Goal: Transaction & Acquisition: Purchase product/service

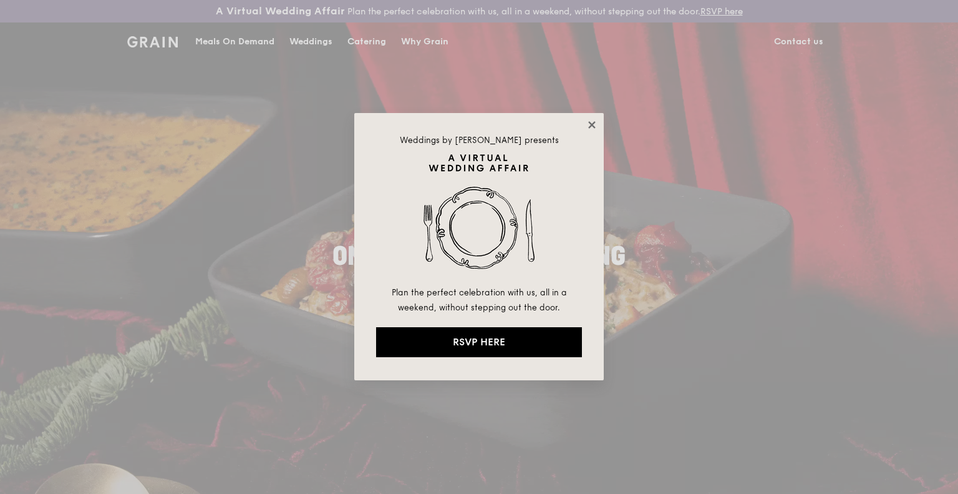
click at [595, 124] on icon at bounding box center [592, 124] width 11 height 11
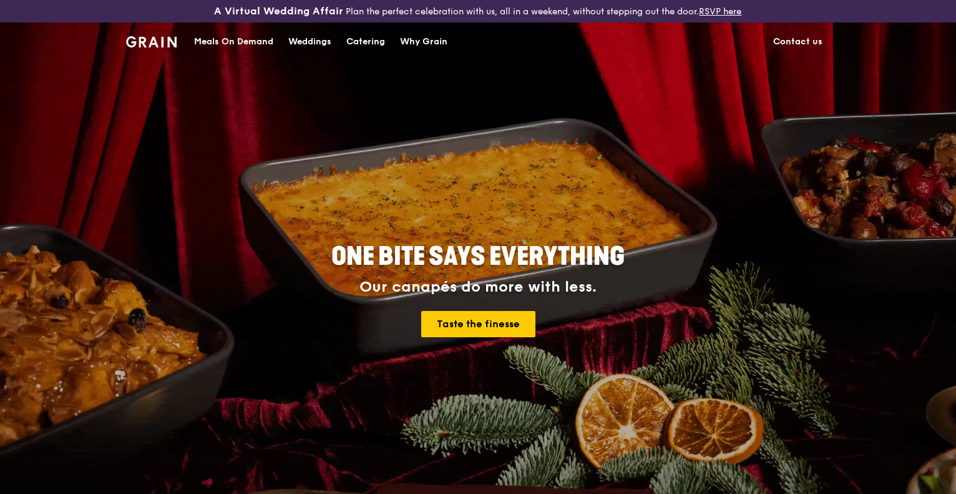
click at [370, 36] on div "Catering" at bounding box center [365, 41] width 39 height 37
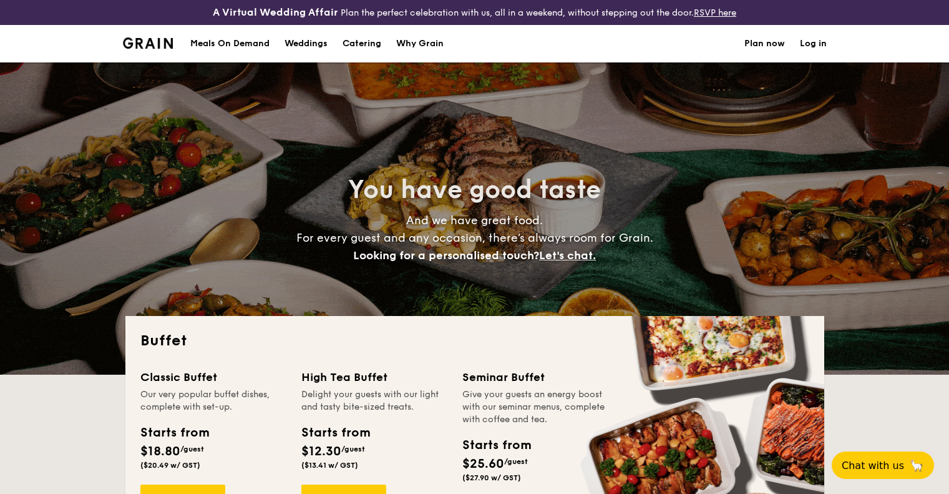
select select
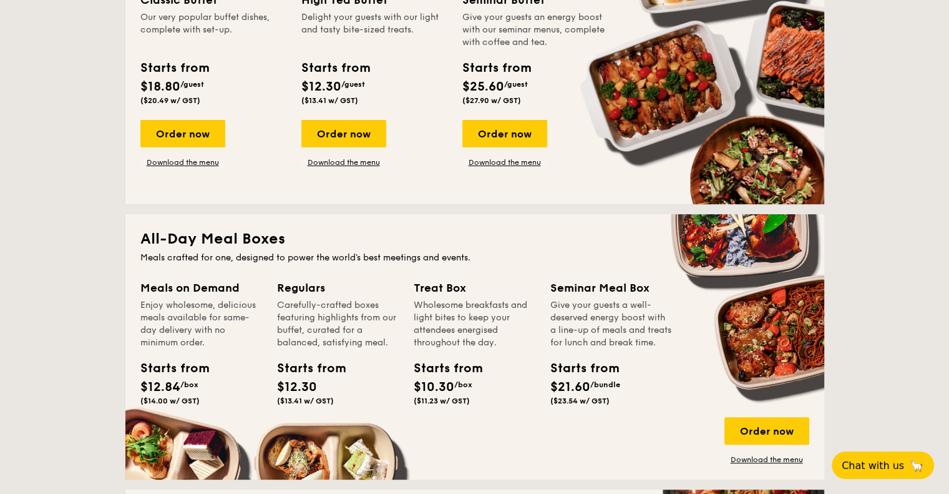
scroll to position [187, 0]
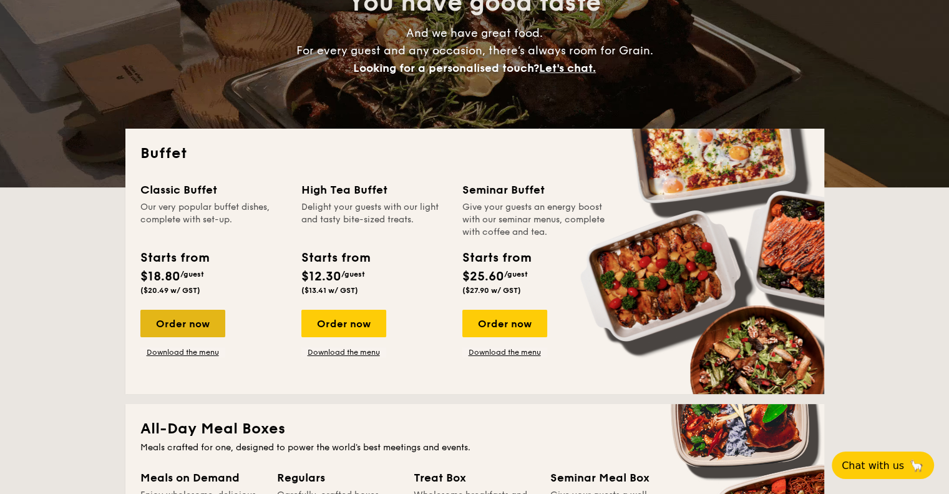
click at [187, 321] on div "Order now" at bounding box center [182, 322] width 85 height 27
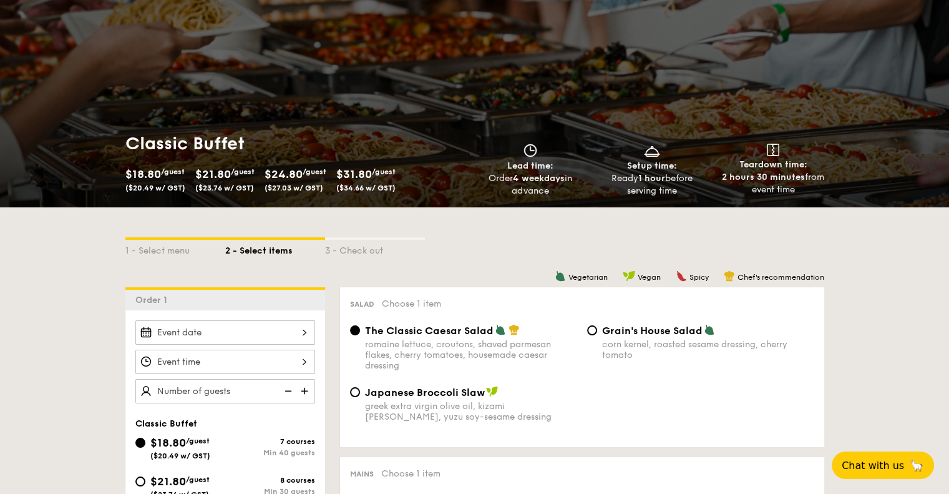
scroll to position [312, 0]
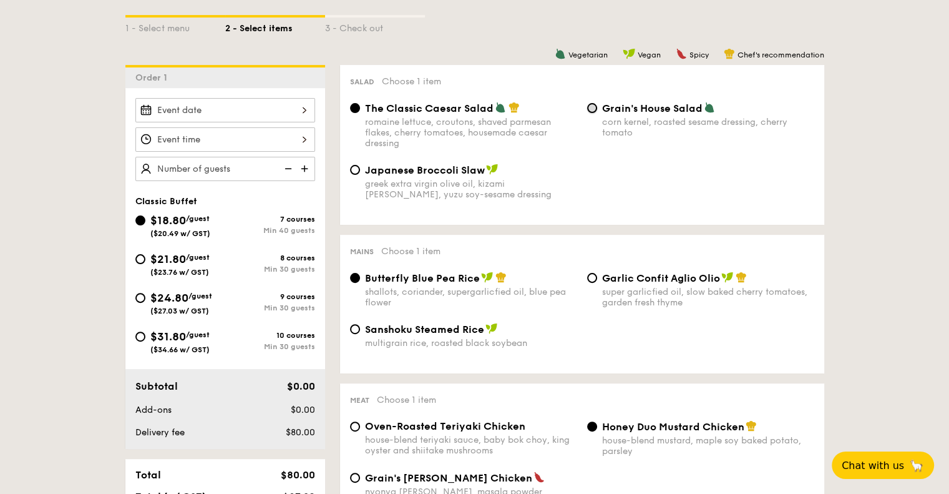
click at [592, 107] on input "Grain's House Salad corn kernel, roasted sesame dressing, cherry tomato" at bounding box center [592, 108] width 10 height 10
radio input "true"
click at [359, 173] on input "Japanese Broccoli Slaw greek extra virgin olive oil, kizami nori, ginger, yuzu …" at bounding box center [355, 170] width 10 height 10
radio input "true"
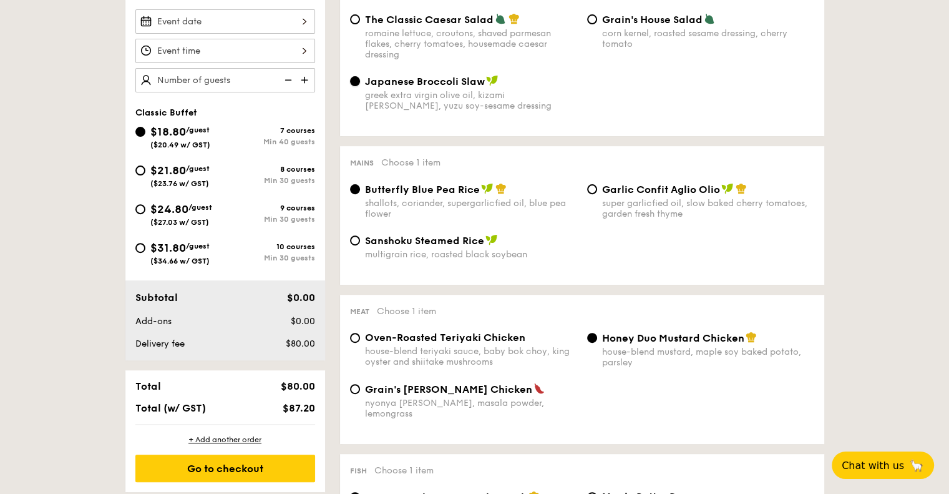
scroll to position [437, 0]
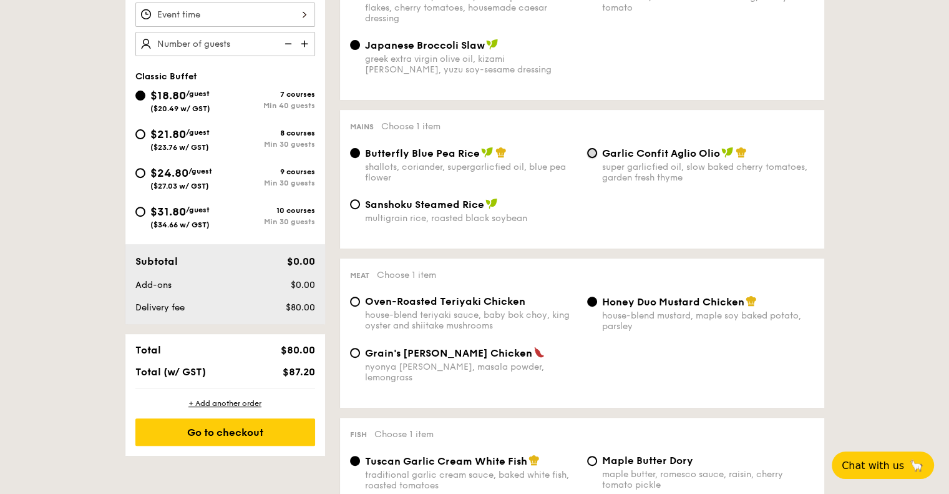
click at [592, 158] on input "Garlic Confit Aglio Olio super garlicfied oil, slow baked cherry tomatoes, gard…" at bounding box center [592, 153] width 10 height 10
radio input "true"
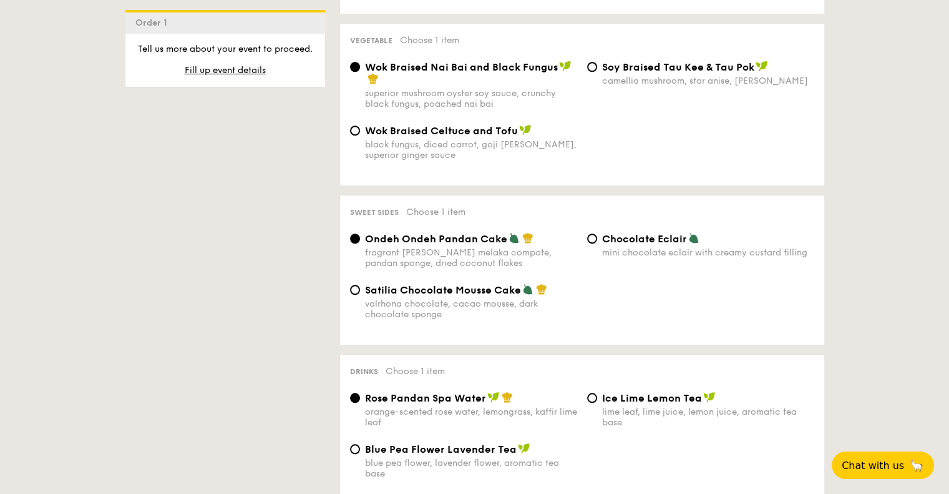
scroll to position [998, 0]
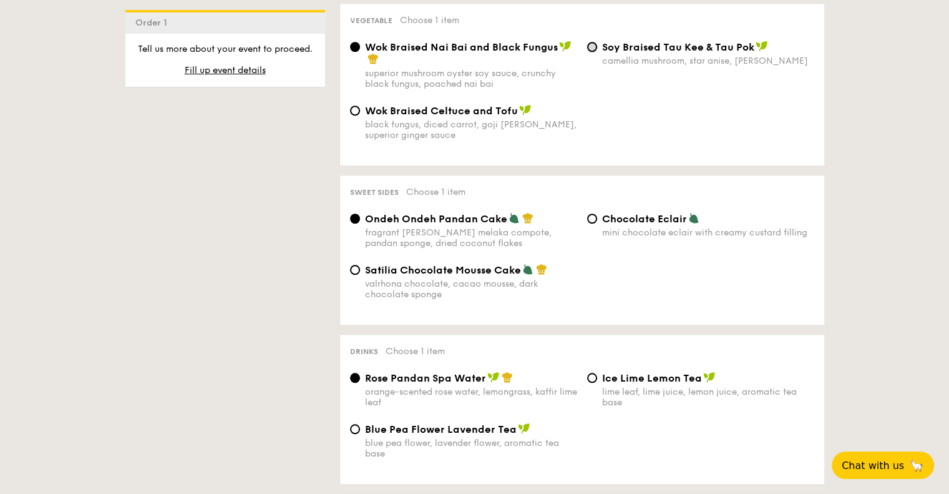
click at [592, 46] on input "⁠Soy Braised Tau Kee & Tau Pok camellia mushroom, star anise, goji berry" at bounding box center [592, 47] width 10 height 10
radio input "true"
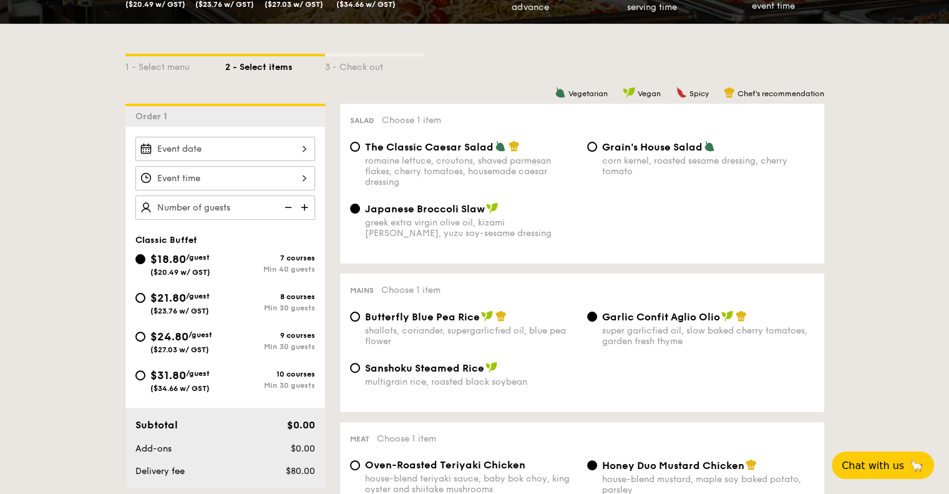
scroll to position [250, 0]
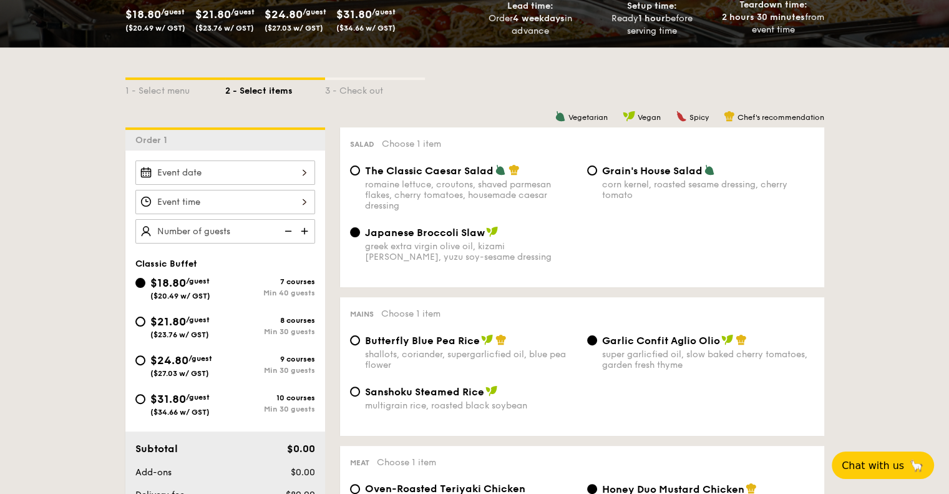
click at [304, 229] on img at bounding box center [305, 231] width 19 height 24
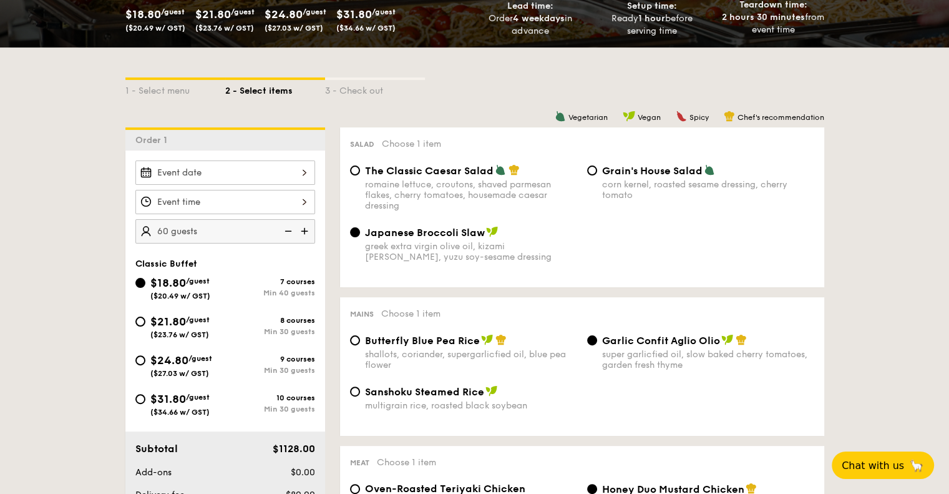
click at [304, 229] on img at bounding box center [305, 231] width 19 height 24
type input "70 guests"
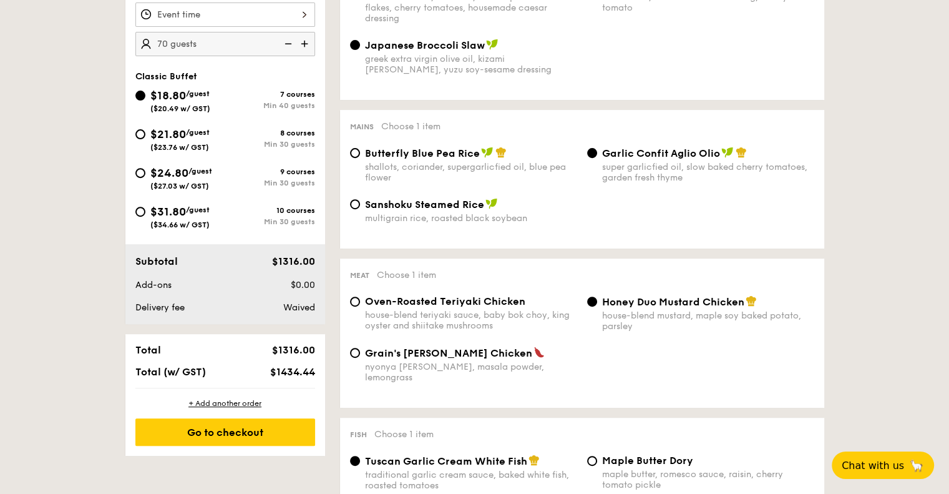
scroll to position [374, 0]
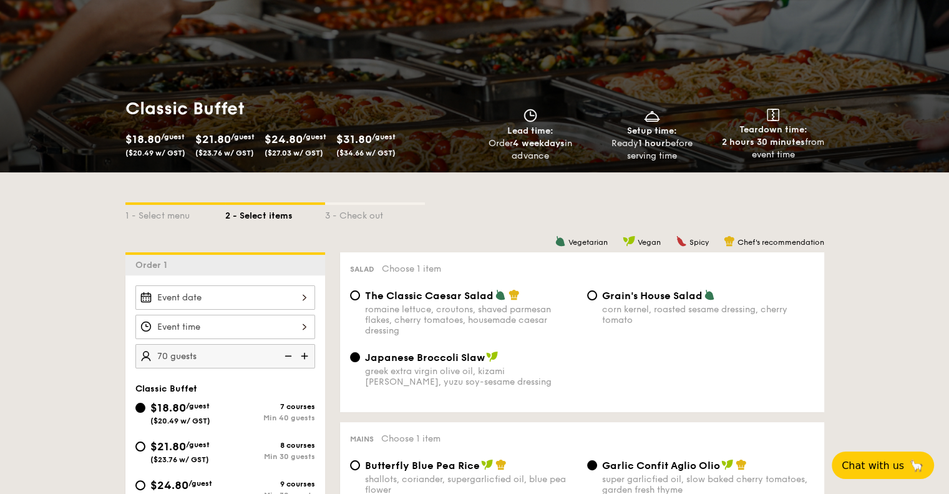
scroll to position [0, 0]
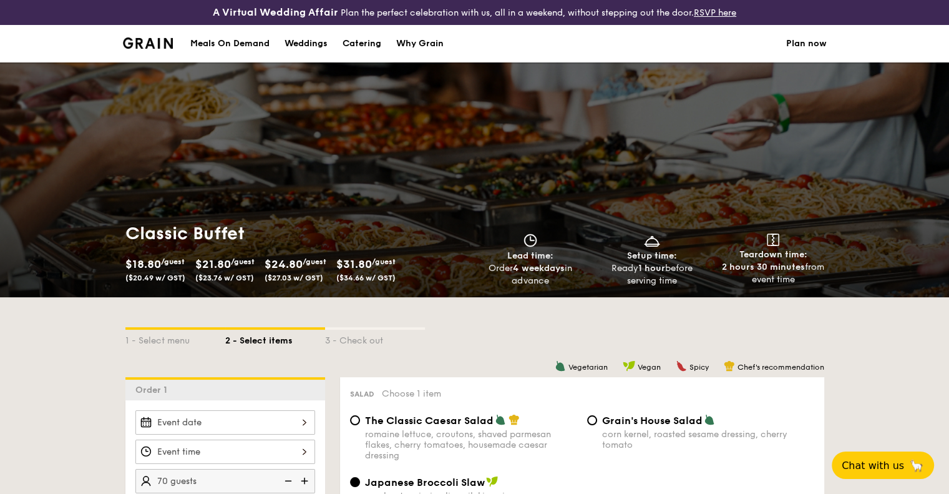
select select
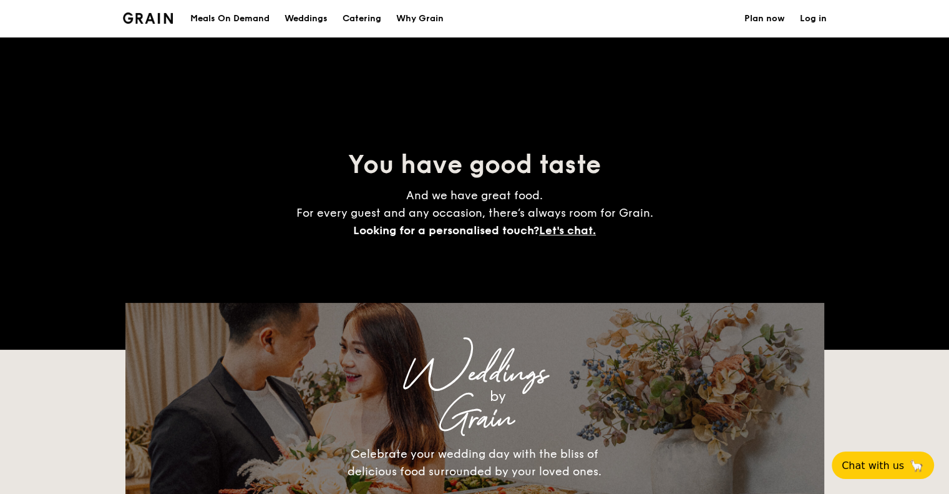
scroll to position [212, 0]
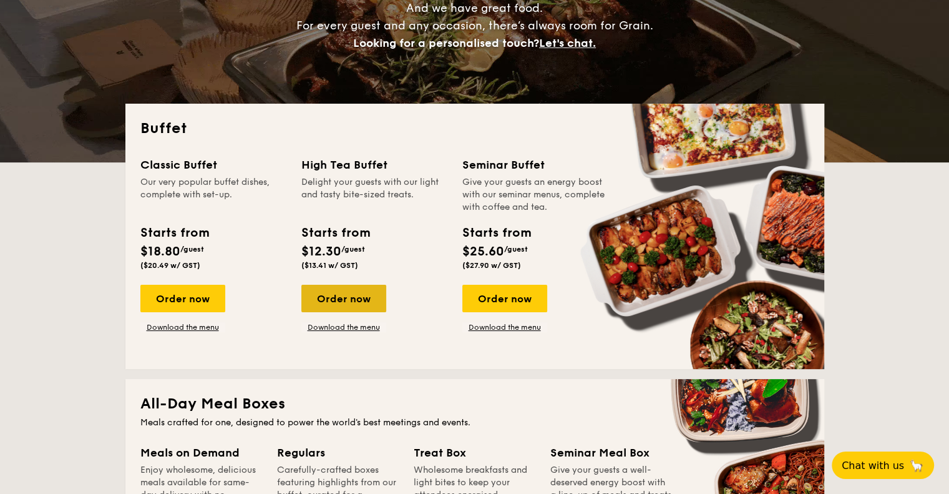
click at [336, 291] on div "Order now" at bounding box center [343, 298] width 85 height 27
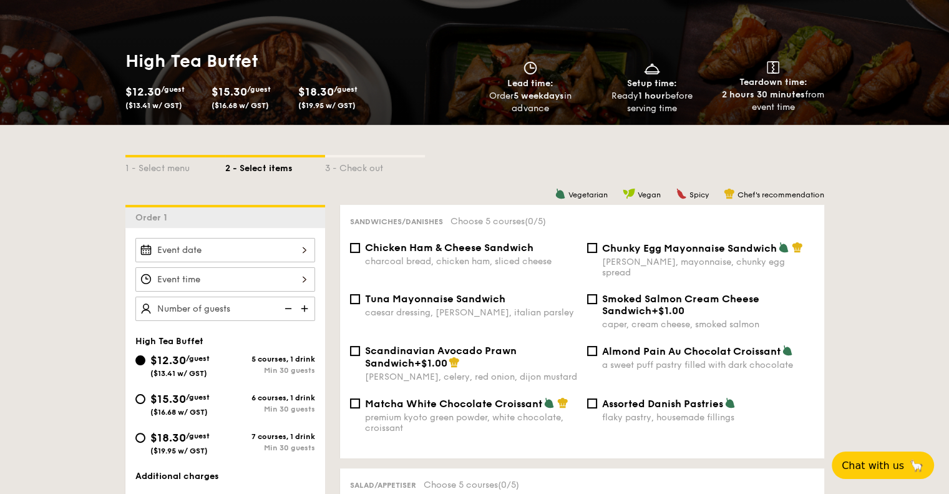
scroll to position [250, 0]
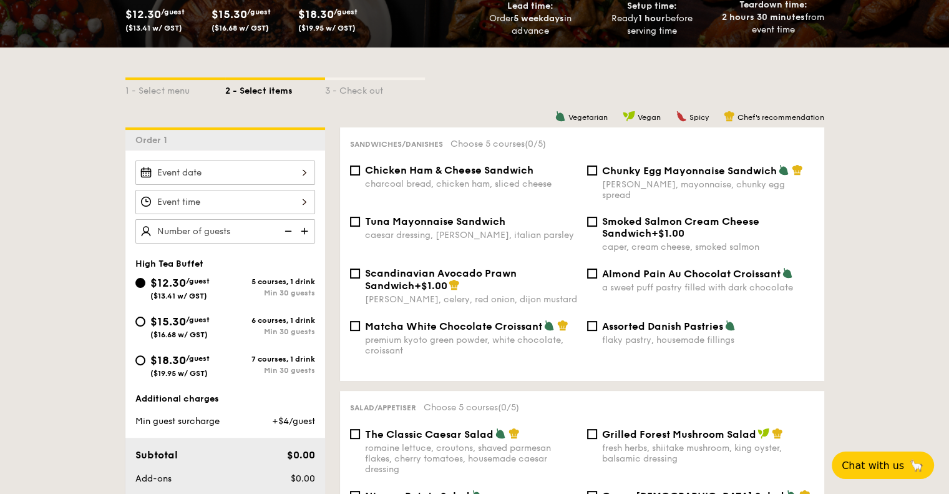
click at [302, 230] on img at bounding box center [305, 231] width 19 height 24
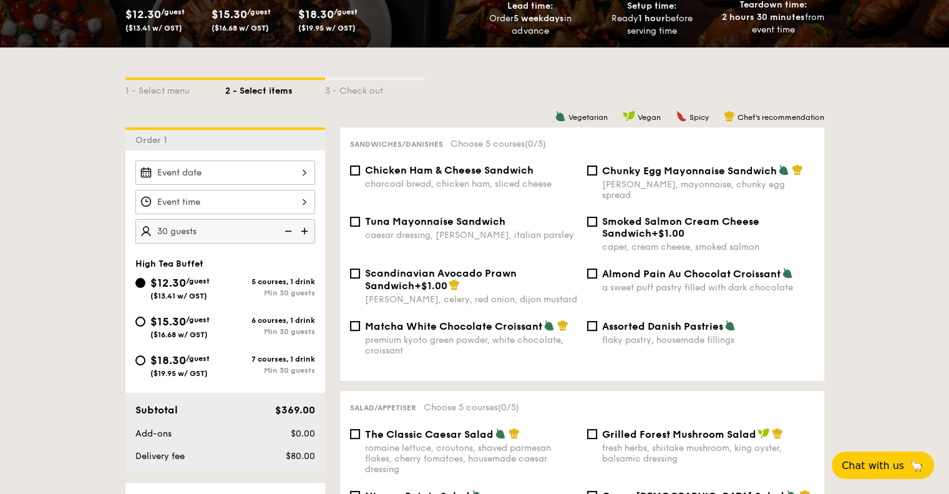
click at [302, 230] on img at bounding box center [305, 231] width 19 height 24
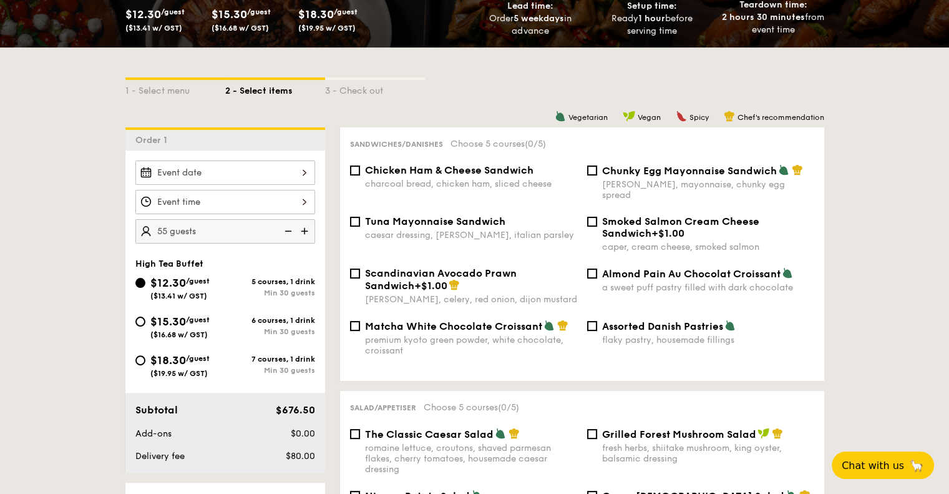
click at [302, 230] on img at bounding box center [305, 231] width 19 height 24
click at [288, 231] on img at bounding box center [287, 231] width 19 height 24
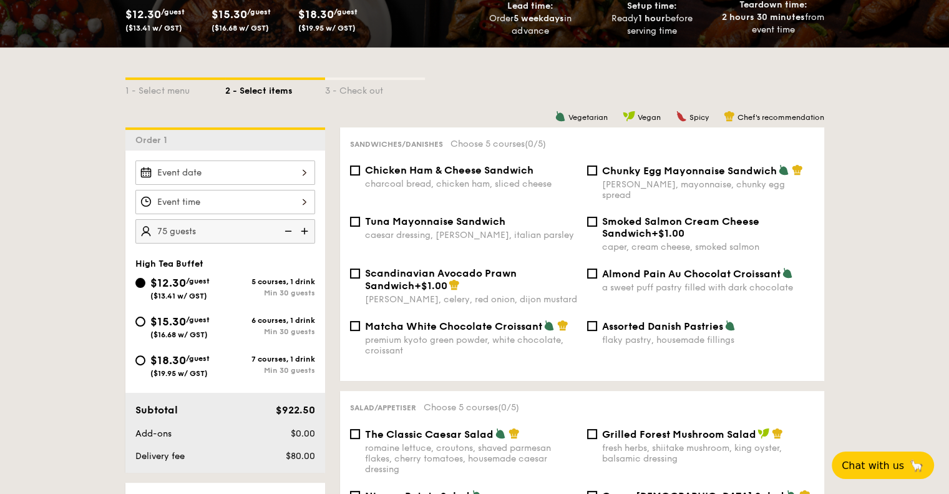
type input "70 guests"
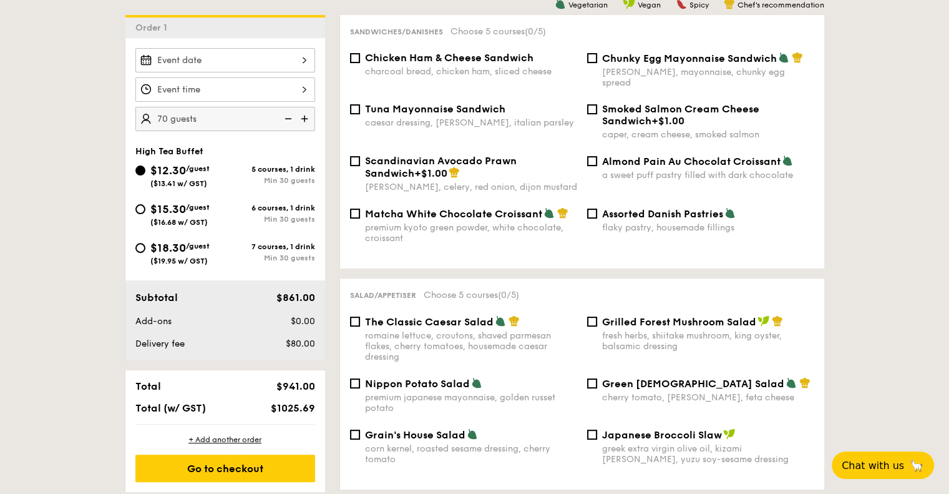
scroll to position [374, 0]
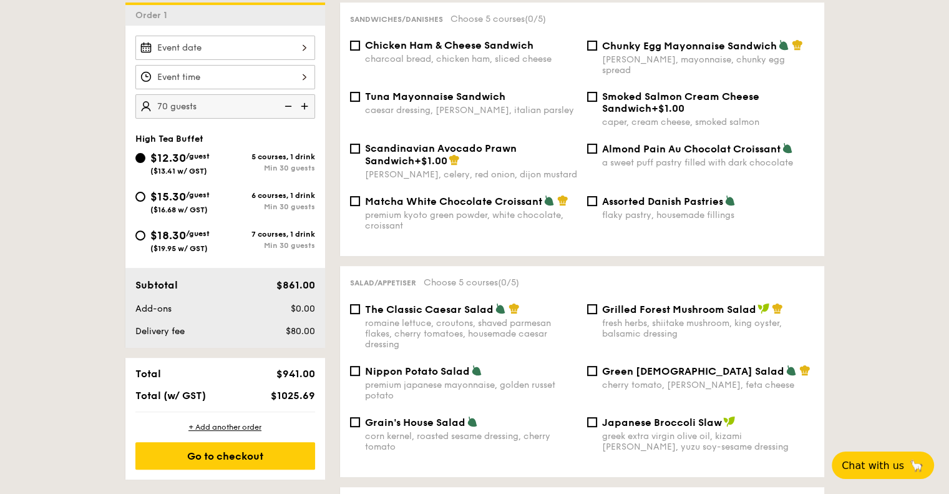
click at [597, 195] on div "Assorted Danish Pastries flaky pastry, housemade fillings" at bounding box center [700, 208] width 237 height 26
click at [592, 196] on input "Assorted Danish Pastries flaky pastry, housemade fillings" at bounding box center [592, 201] width 10 height 10
checkbox input "true"
click at [357, 366] on input "Nippon Potato Salad premium japanese mayonnaise, golden russet potato" at bounding box center [355, 371] width 10 height 10
checkbox input "true"
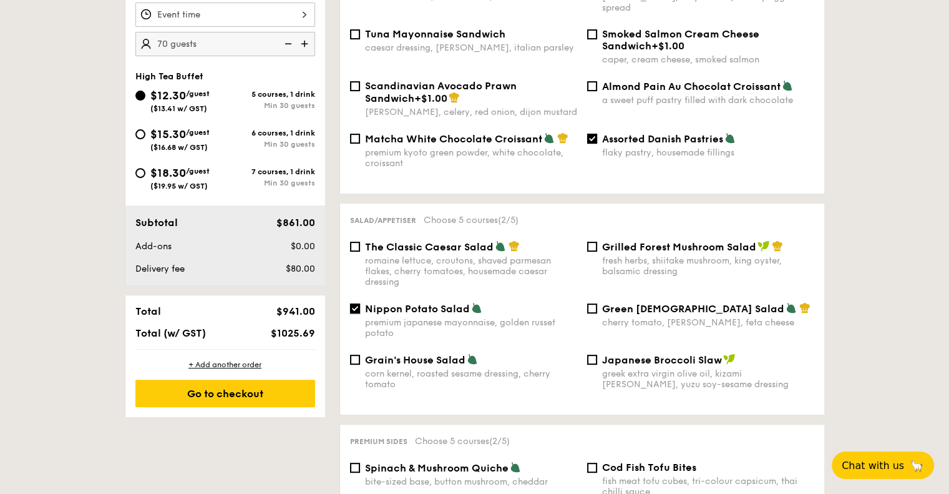
scroll to position [499, 0]
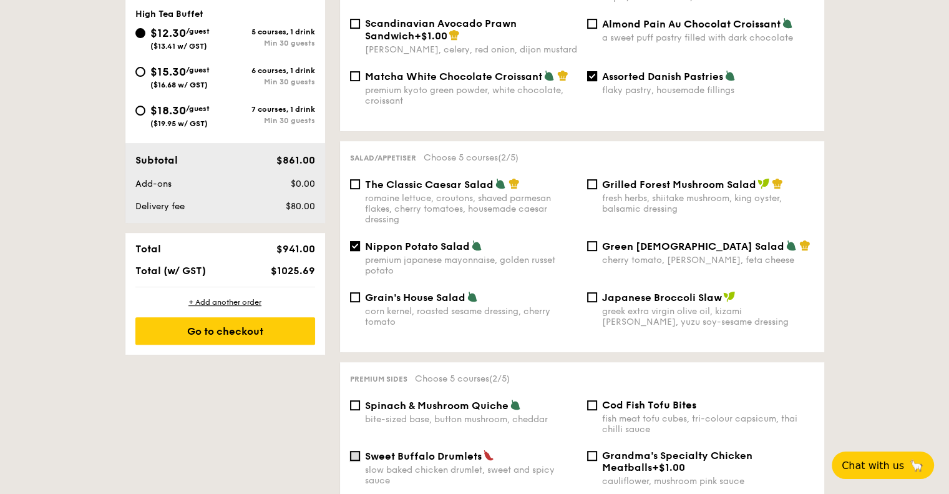
click at [354, 451] on input "Sweet Buffalo Drumlets slow baked chicken drumlet, sweet and spicy sauce" at bounding box center [355, 455] width 10 height 10
checkbox input "true"
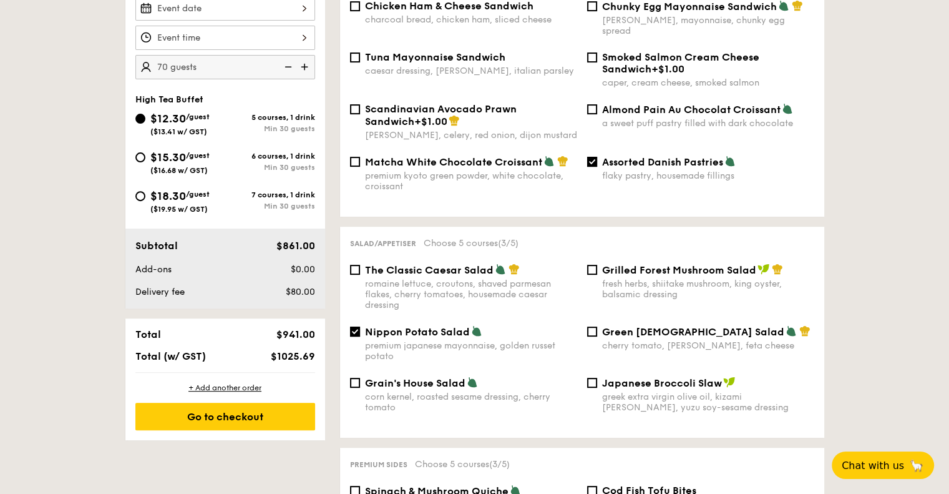
scroll to position [374, 0]
